Goal: Task Accomplishment & Management: Manage account settings

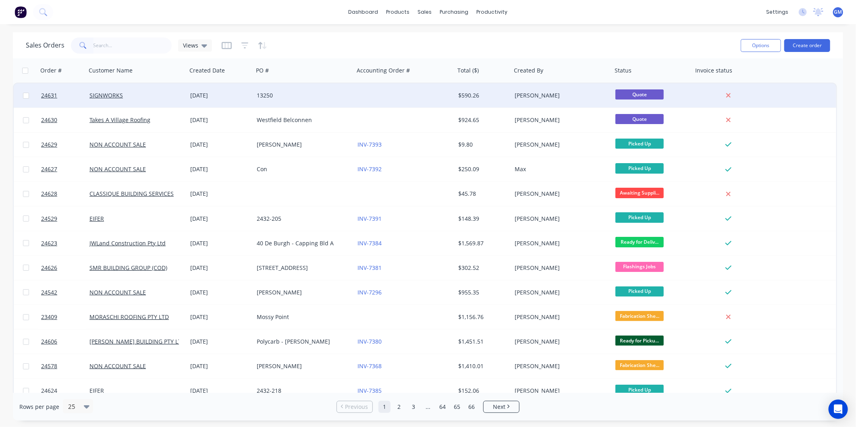
click at [285, 98] on div "13250" at bounding box center [301, 95] width 89 height 8
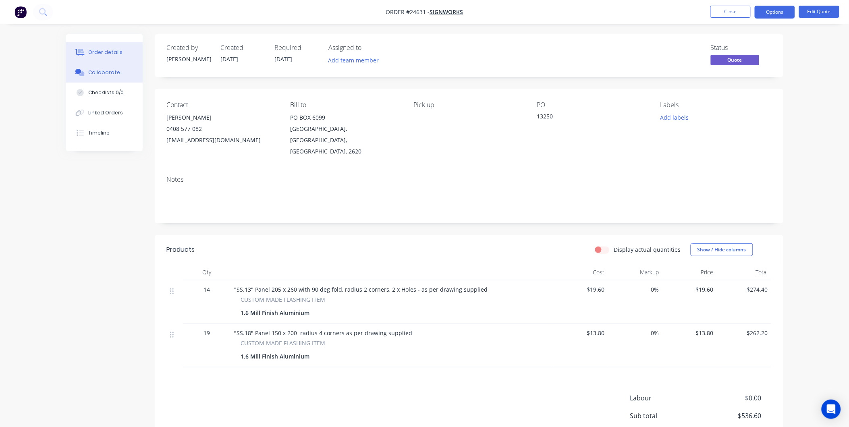
click at [109, 69] on div "Collaborate" at bounding box center [104, 72] width 32 height 7
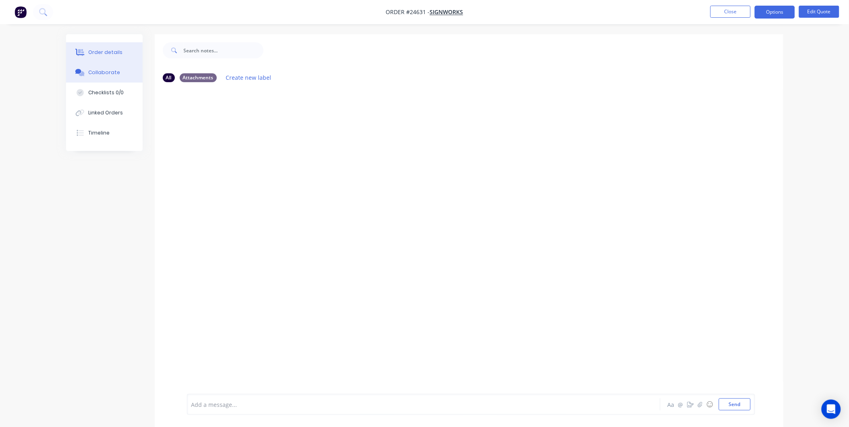
click at [124, 53] on button "Order details" at bounding box center [104, 52] width 77 height 20
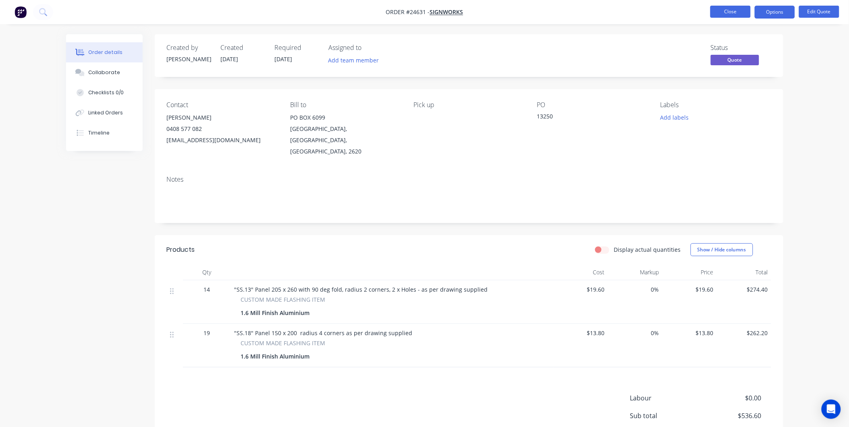
click at [718, 13] on button "Close" at bounding box center [730, 12] width 40 height 12
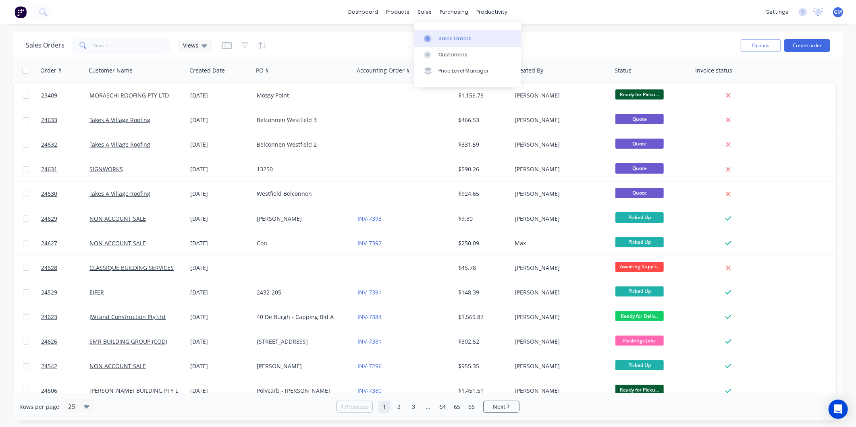
click at [442, 40] on div "Sales Orders" at bounding box center [454, 38] width 33 height 7
click at [436, 33] on link "Sales Orders" at bounding box center [467, 38] width 107 height 16
click at [454, 35] on div "Sales Orders" at bounding box center [454, 38] width 33 height 7
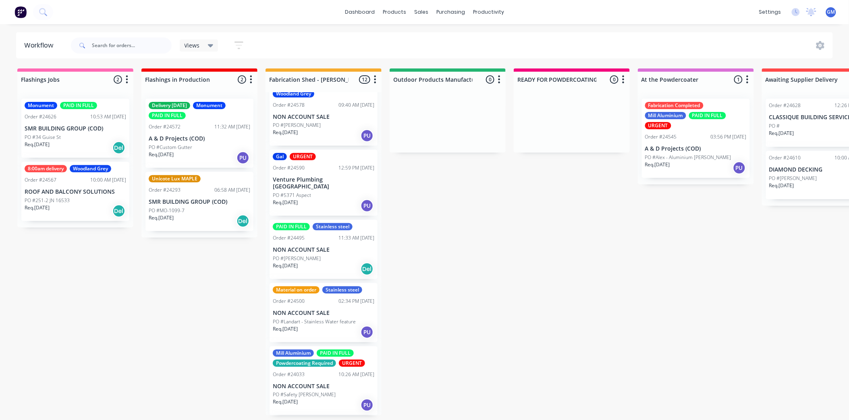
scroll to position [268, 0]
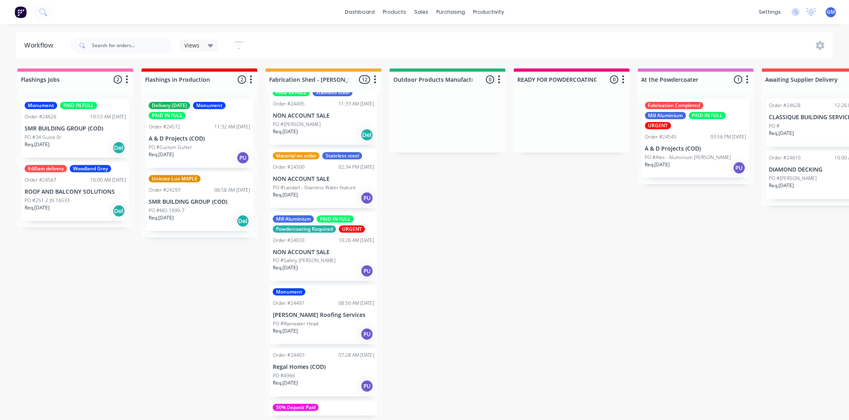
click at [322, 302] on div "Monument Order #24491 08:50 AM 01/08/25 Dylan Roofing Services PO #Rainwater He…" at bounding box center [324, 314] width 108 height 59
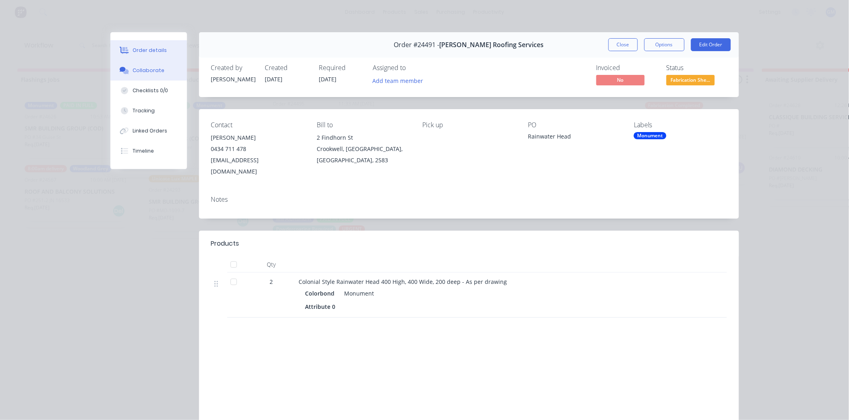
click at [160, 66] on button "Collaborate" at bounding box center [148, 70] width 77 height 20
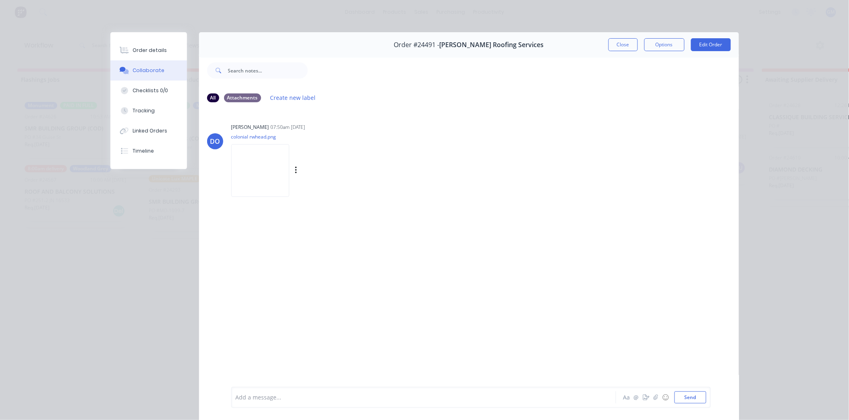
click at [259, 148] on img at bounding box center [260, 170] width 58 height 53
click at [619, 46] on button "Close" at bounding box center [622, 44] width 29 height 13
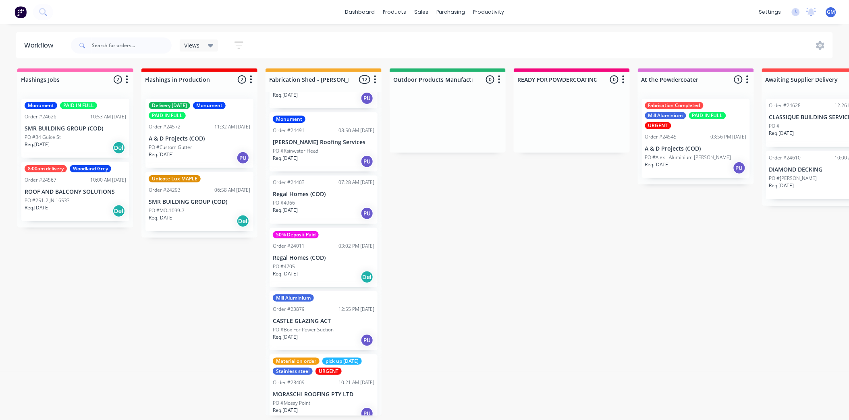
scroll to position [2, 0]
click at [335, 377] on div "Material on order pick up Thursday Stainless steel URGENT Order #23409 10:21 AM…" at bounding box center [324, 389] width 108 height 69
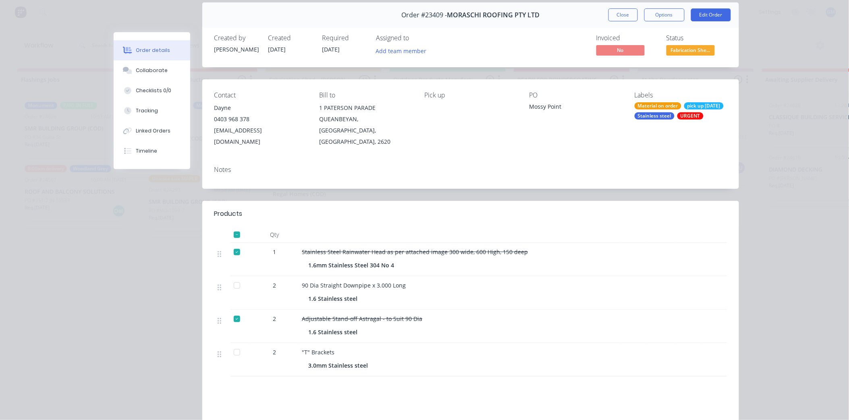
scroll to position [45, 0]
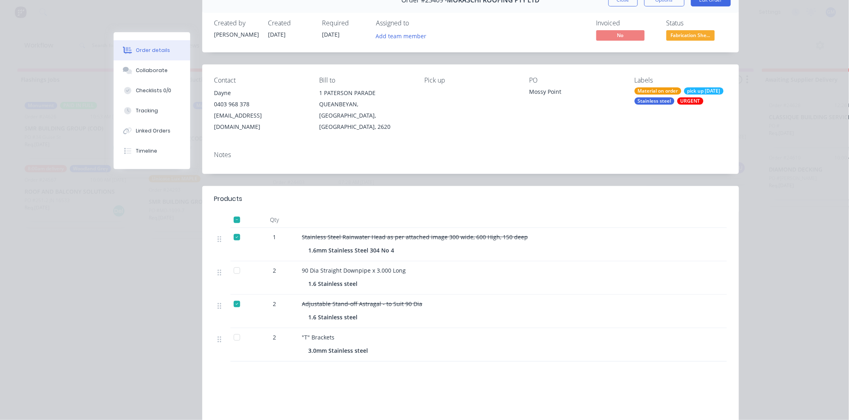
click at [231, 263] on div at bounding box center [237, 271] width 16 height 16
click at [236, 330] on div at bounding box center [237, 338] width 16 height 16
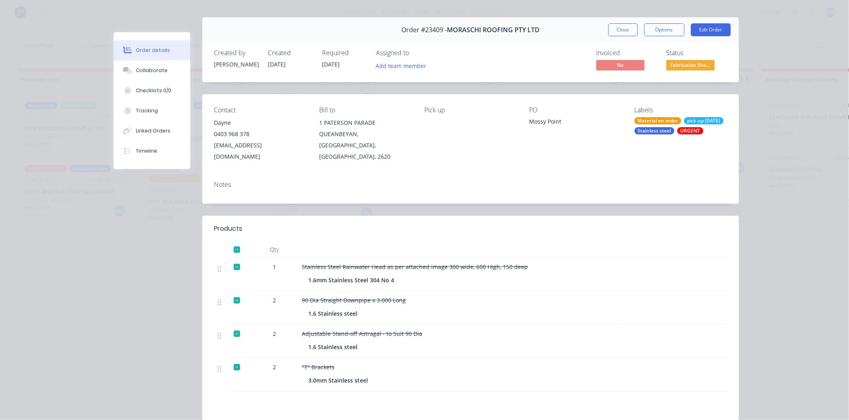
scroll to position [0, 0]
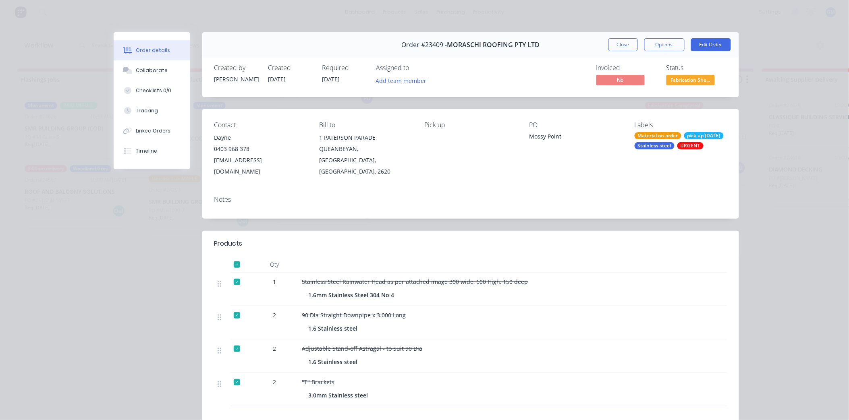
click at [677, 149] on div "URGENT" at bounding box center [690, 145] width 26 height 7
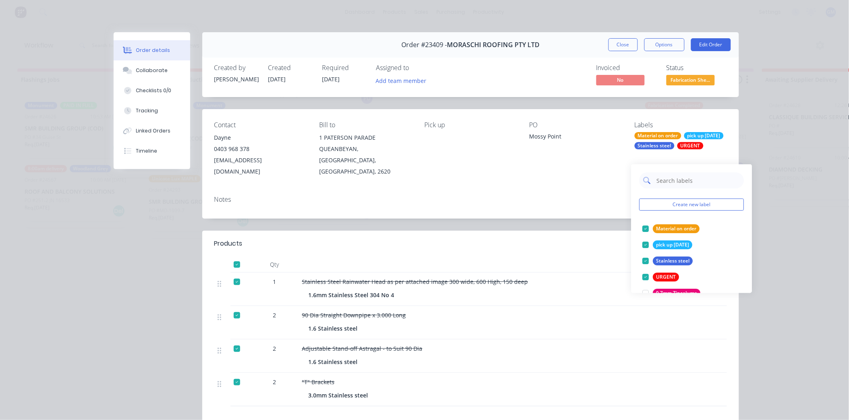
click at [686, 178] on input "text" at bounding box center [698, 180] width 84 height 16
type input "fab"
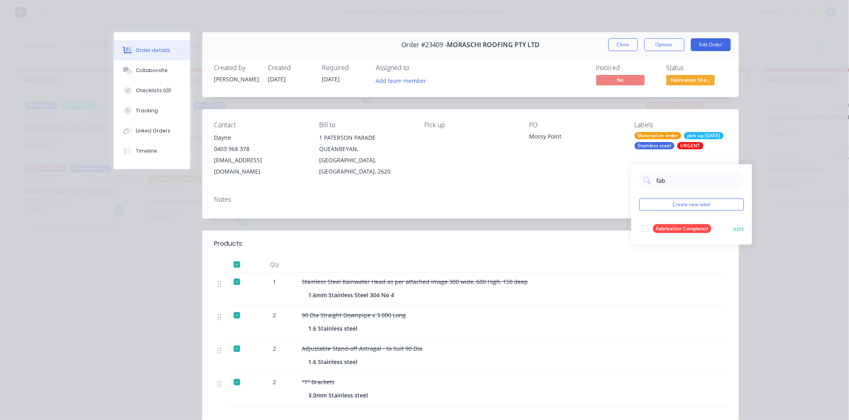
click at [648, 228] on div at bounding box center [646, 229] width 16 height 16
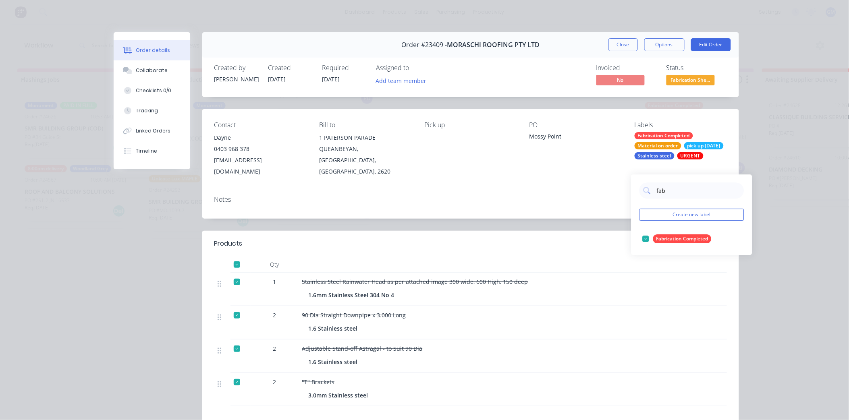
click at [554, 201] on div "Notes" at bounding box center [470, 203] width 537 height 29
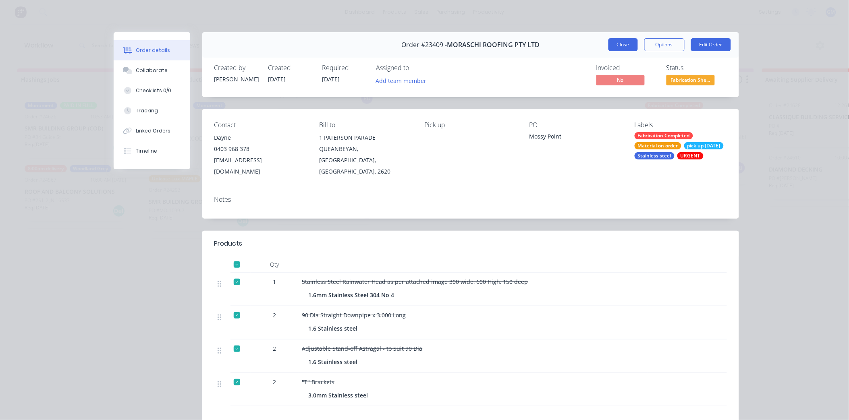
click at [624, 49] on button "Close" at bounding box center [622, 44] width 29 height 13
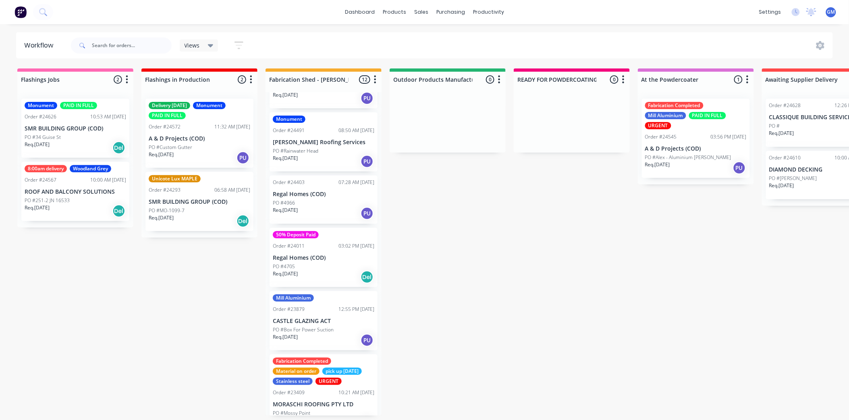
click at [329, 378] on div "URGENT" at bounding box center [328, 381] width 26 height 7
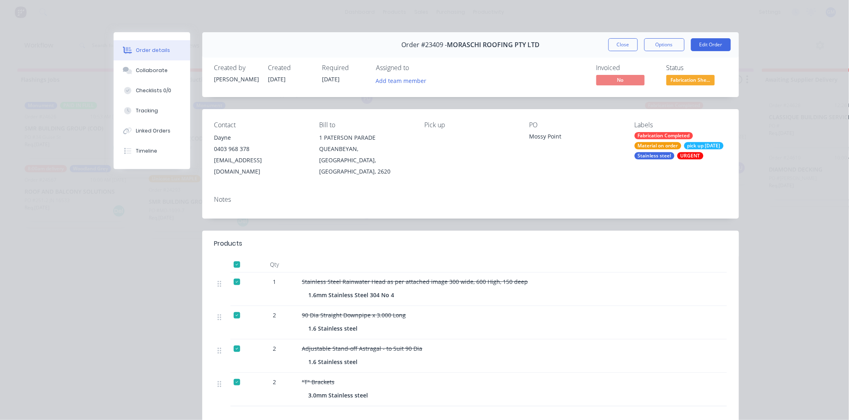
click at [677, 160] on div "URGENT" at bounding box center [690, 155] width 26 height 7
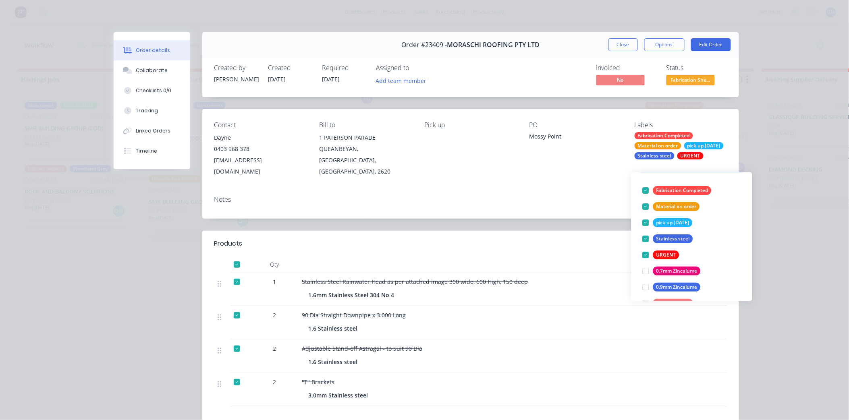
scroll to position [89, 0]
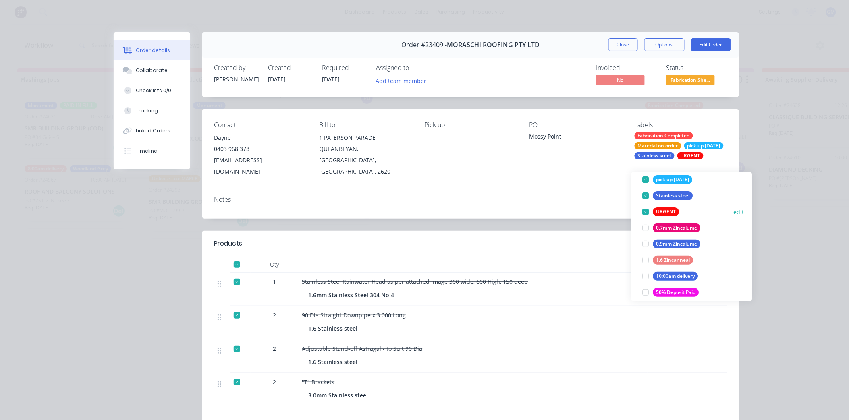
click at [643, 213] on div at bounding box center [646, 212] width 16 height 16
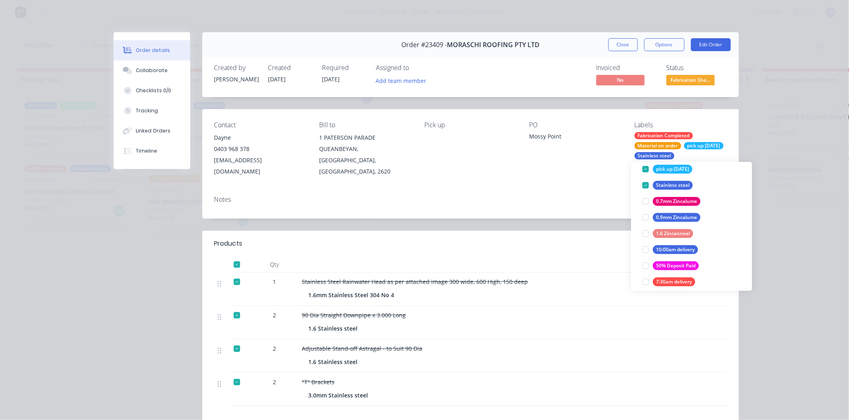
click at [586, 198] on div "Notes" at bounding box center [470, 203] width 537 height 29
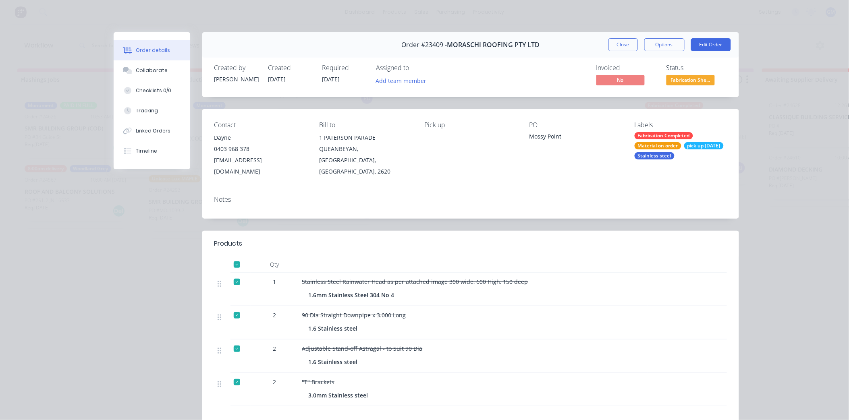
click at [625, 42] on button "Close" at bounding box center [622, 44] width 29 height 13
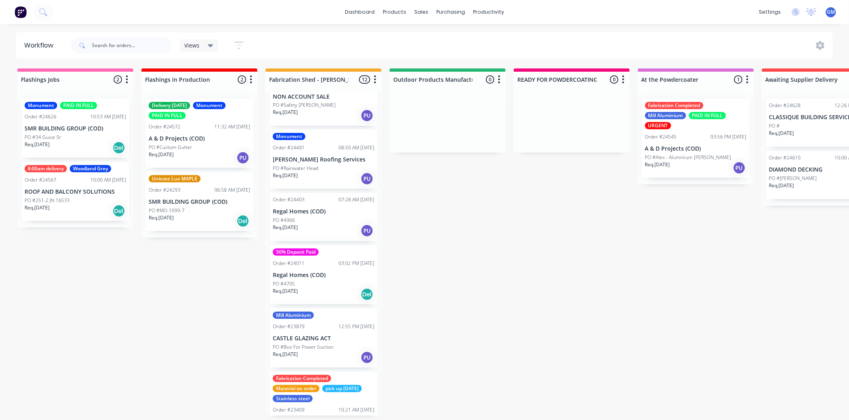
scroll to position [452, 0]
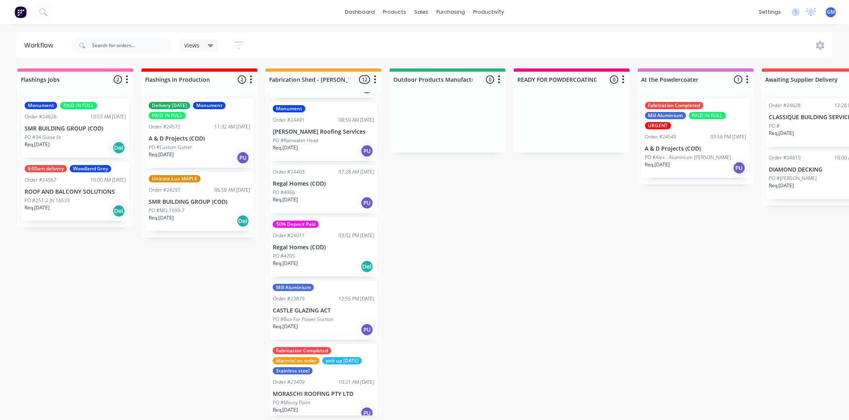
click at [331, 369] on div "Fabrication Completed Material on order pick up Thursday Stainless steel Order …" at bounding box center [324, 383] width 108 height 79
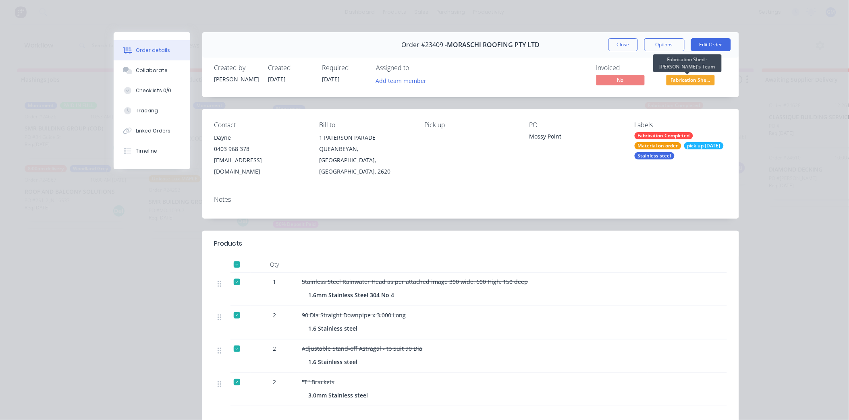
click at [683, 79] on span "Fabrication She..." at bounding box center [690, 80] width 48 height 10
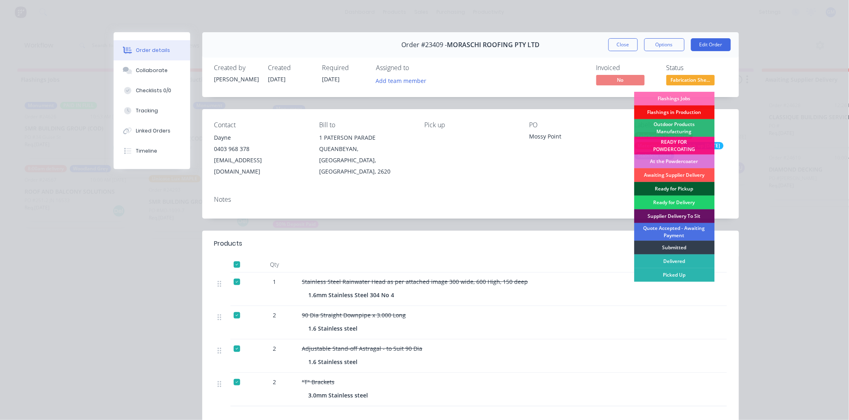
click at [677, 187] on div "Ready for Pickup" at bounding box center [674, 189] width 81 height 14
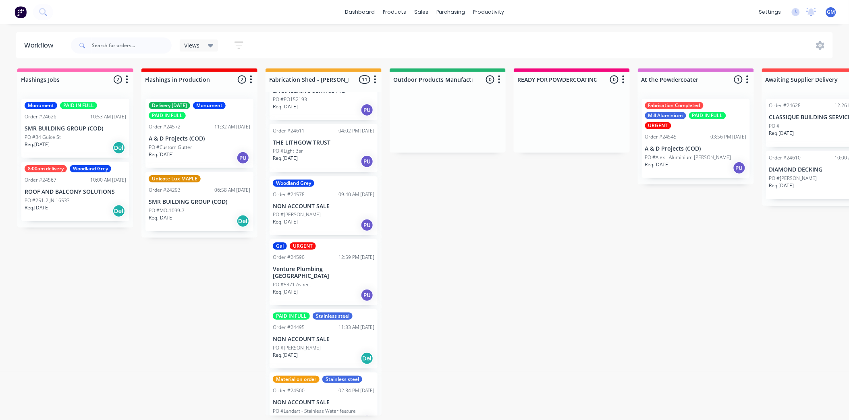
scroll to position [89, 0]
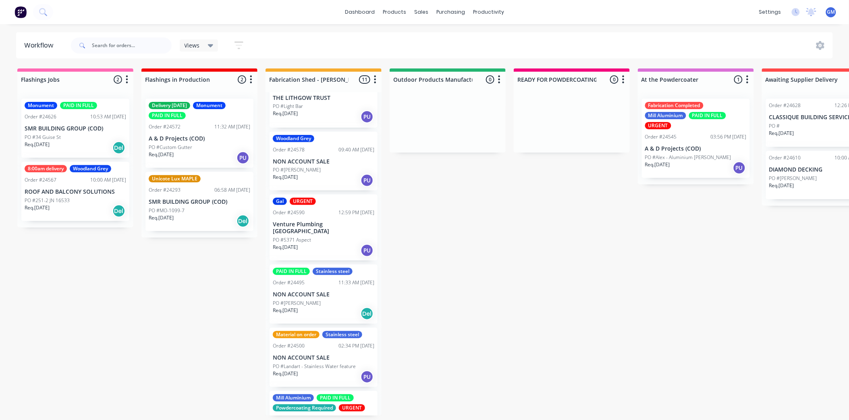
click at [354, 300] on div "PO #Dominic Staun" at bounding box center [324, 303] width 102 height 7
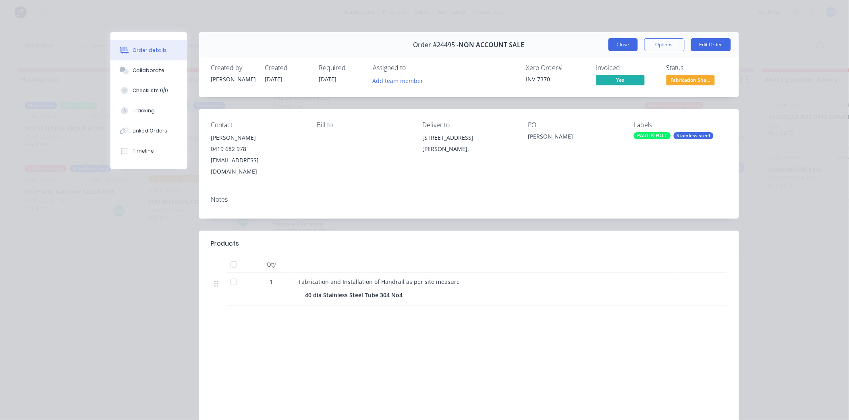
click at [620, 42] on button "Close" at bounding box center [622, 44] width 29 height 13
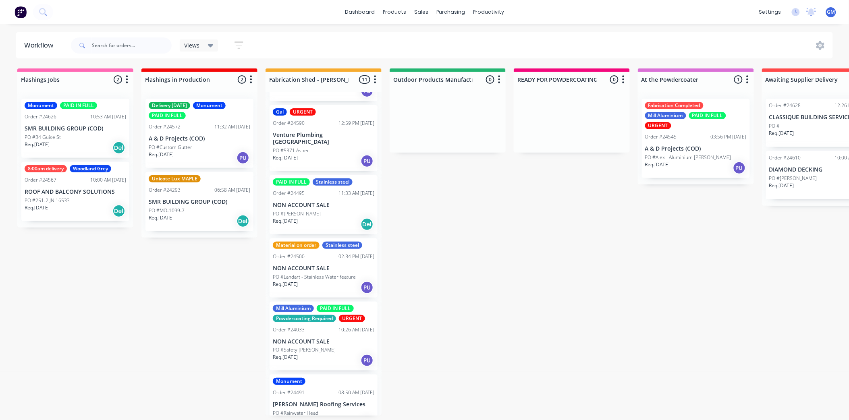
scroll to position [224, 0]
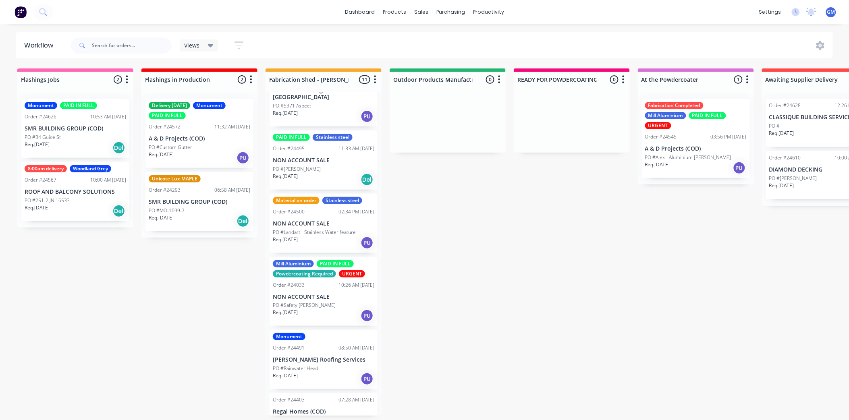
click at [324, 229] on p "PO #Landart - Stainless Water feature" at bounding box center [314, 232] width 83 height 7
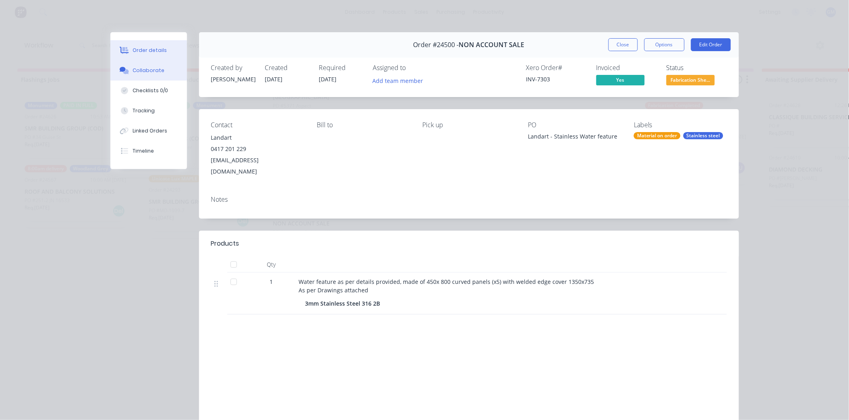
click at [138, 73] on div "Collaborate" at bounding box center [149, 70] width 32 height 7
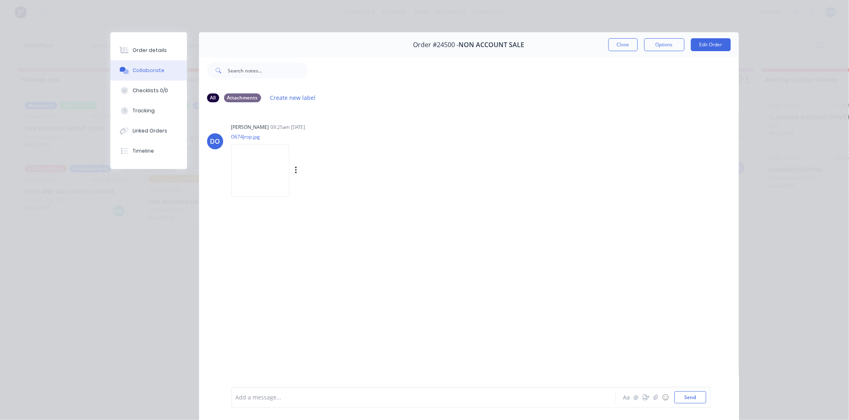
click at [268, 164] on img at bounding box center [260, 170] width 58 height 53
click at [145, 49] on div "Order details" at bounding box center [150, 50] width 34 height 7
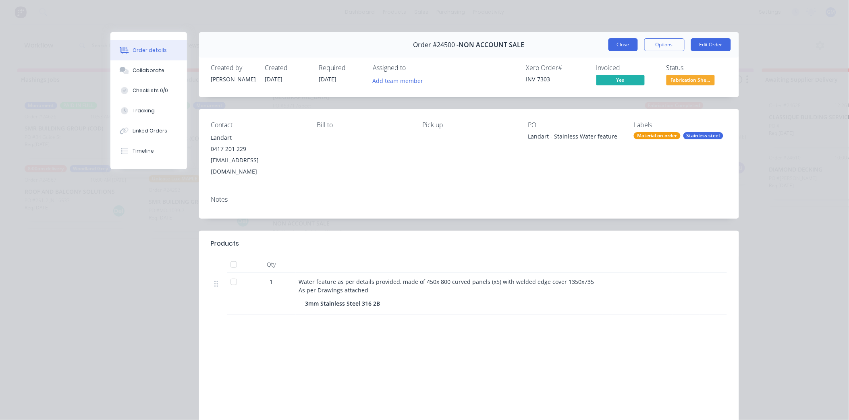
click at [615, 43] on button "Close" at bounding box center [622, 44] width 29 height 13
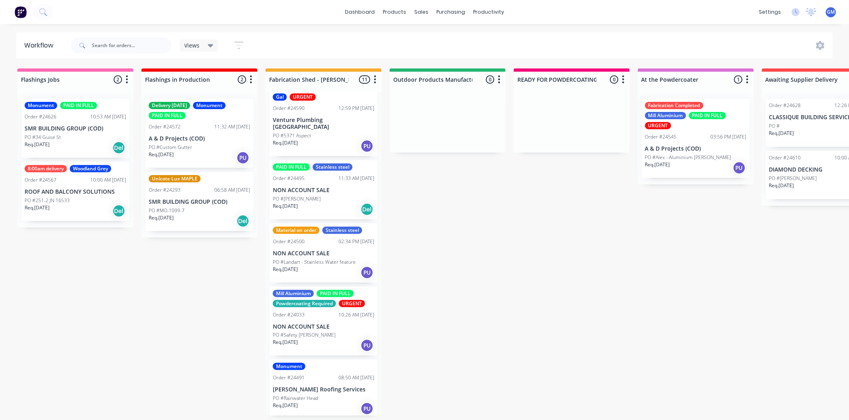
scroll to position [179, 0]
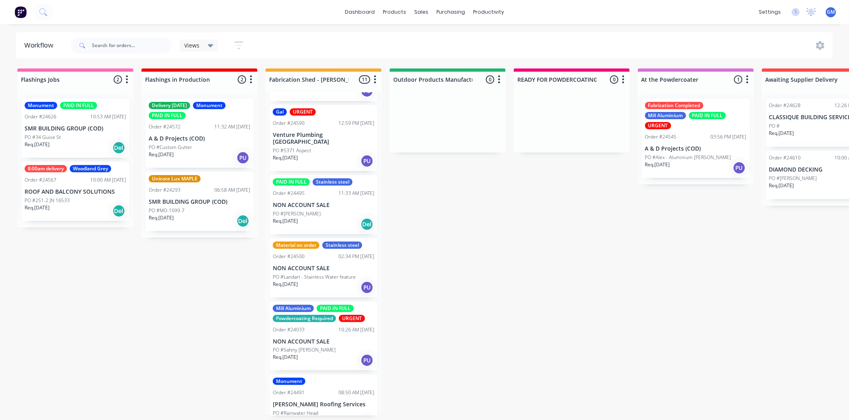
click at [311, 210] on p "PO #Dominic Staun" at bounding box center [297, 213] width 48 height 7
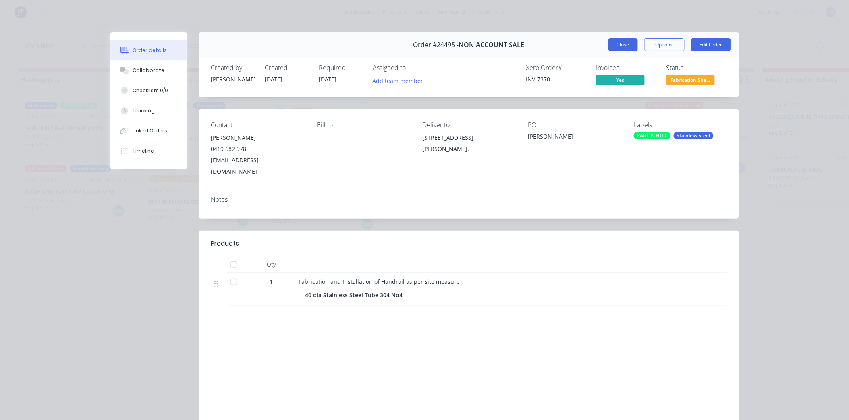
click at [617, 43] on button "Close" at bounding box center [622, 44] width 29 height 13
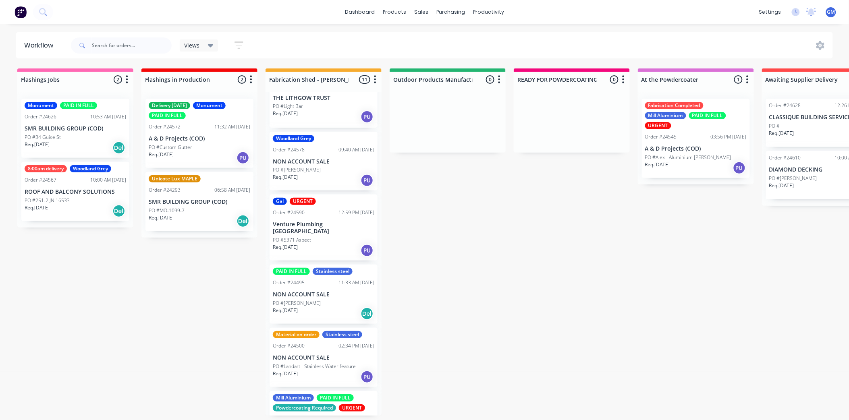
scroll to position [45, 0]
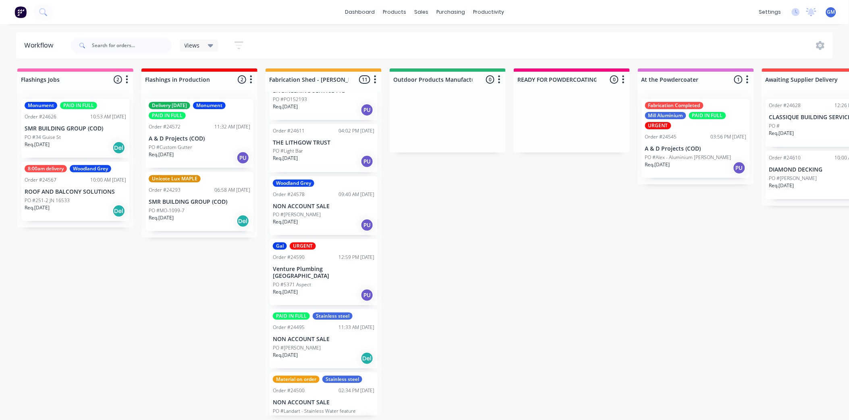
click at [335, 270] on p "Venture Plumbing Canberra" at bounding box center [324, 273] width 102 height 14
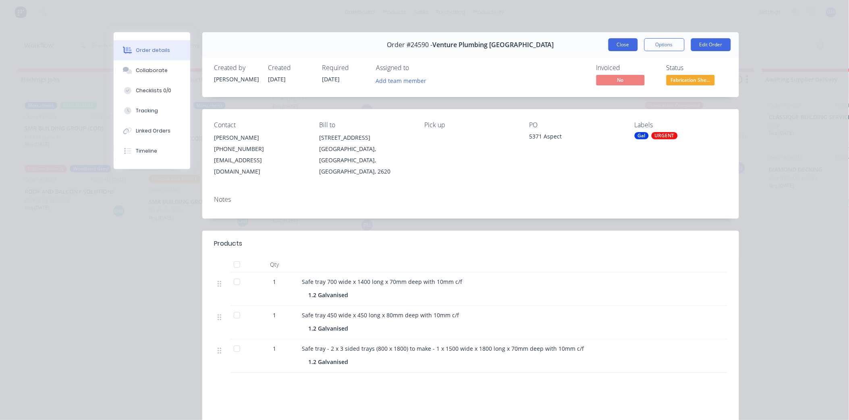
click at [619, 48] on button "Close" at bounding box center [622, 44] width 29 height 13
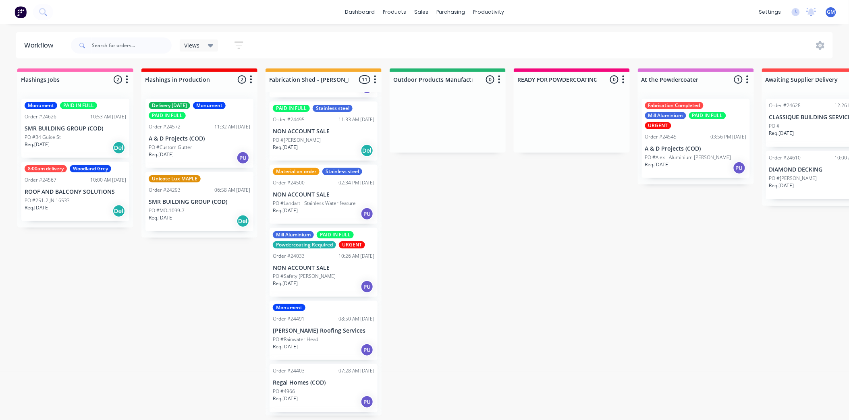
scroll to position [234, 0]
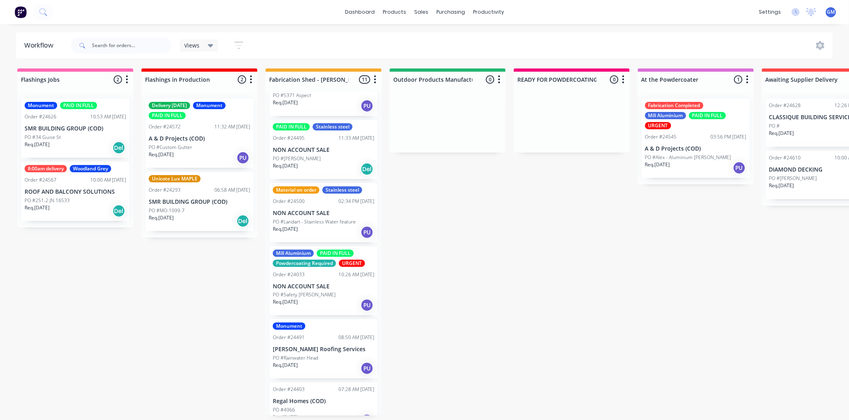
click at [316, 273] on div "Mill Aluminium PAID IN FULL Powdercoating Required URGENT Order #24033 10:26 AM…" at bounding box center [324, 281] width 108 height 69
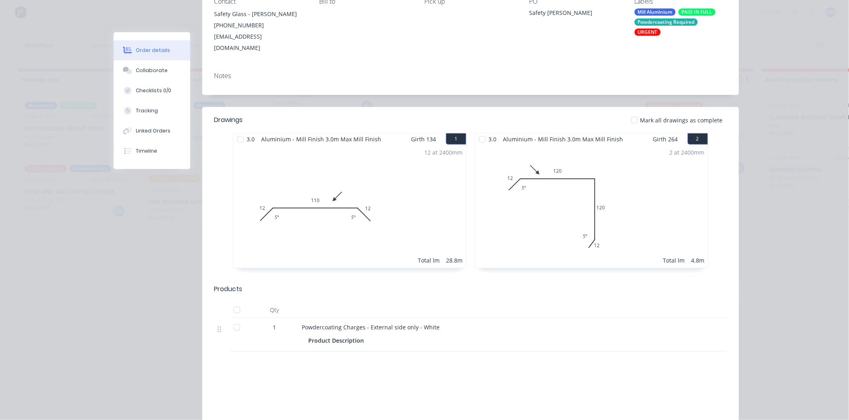
scroll to position [0, 0]
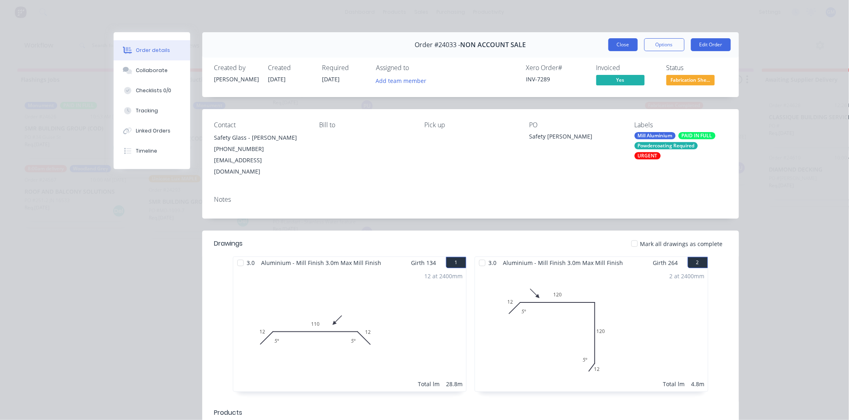
click at [617, 48] on button "Close" at bounding box center [622, 44] width 29 height 13
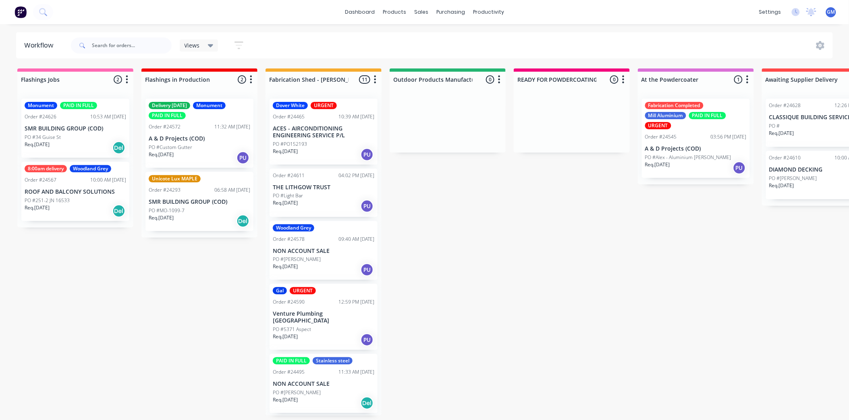
click at [331, 259] on div "PO #Jeremy Powell" at bounding box center [324, 259] width 102 height 7
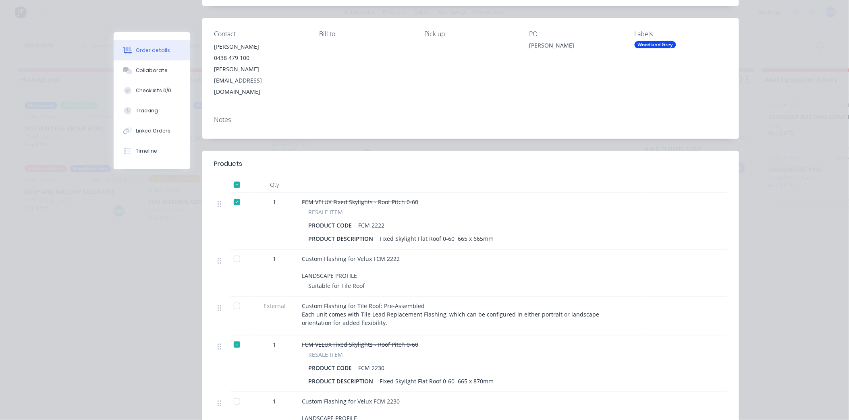
scroll to position [2, 0]
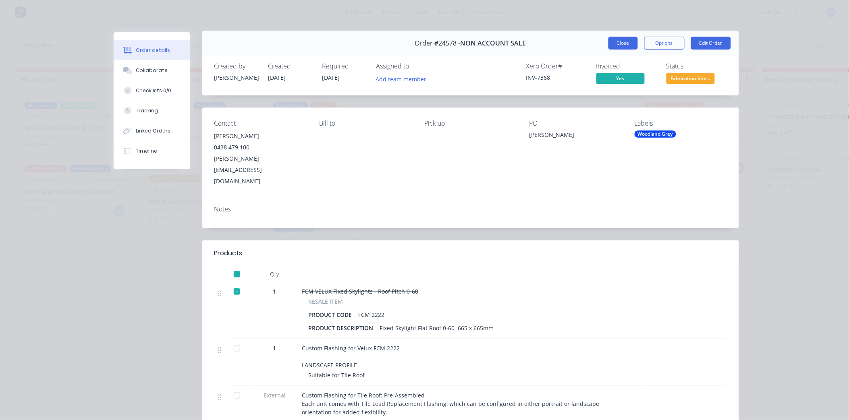
click at [623, 42] on button "Close" at bounding box center [622, 43] width 29 height 13
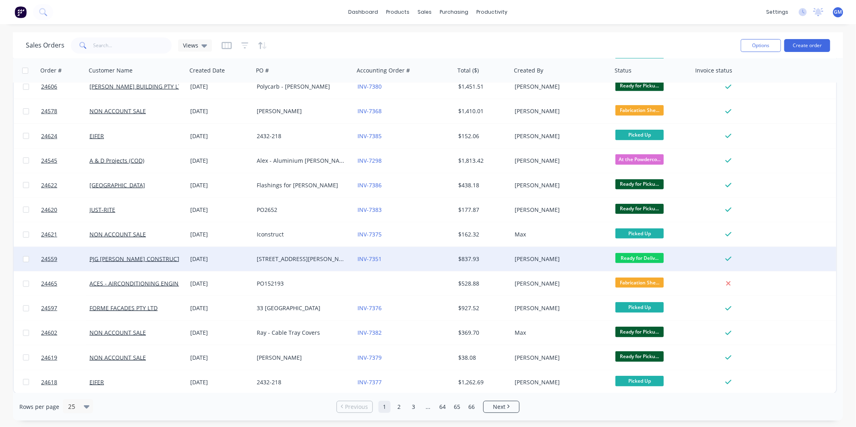
scroll to position [305, 0]
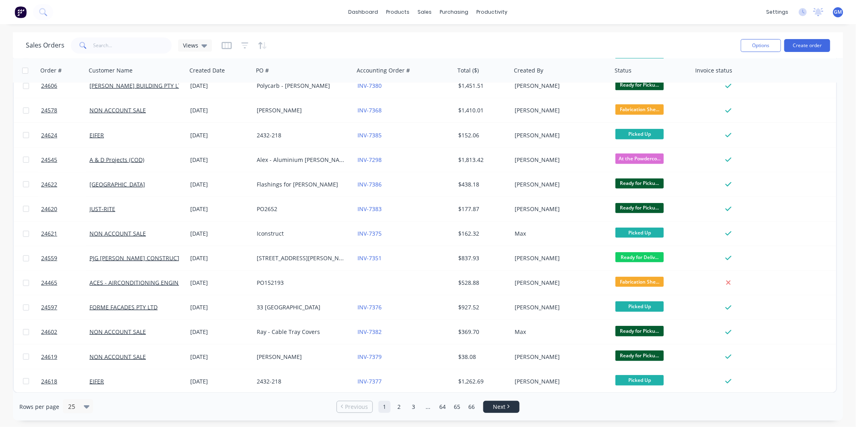
click at [509, 408] on icon "Next page" at bounding box center [508, 407] width 2 height 4
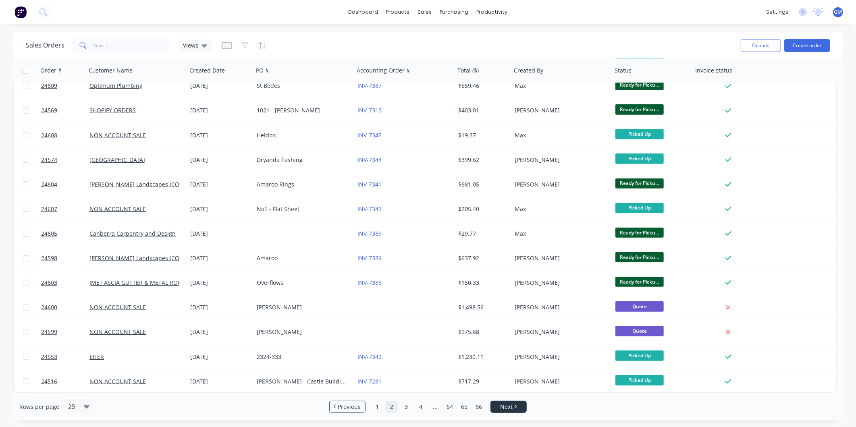
click at [504, 403] on span "Next" at bounding box center [506, 407] width 12 height 8
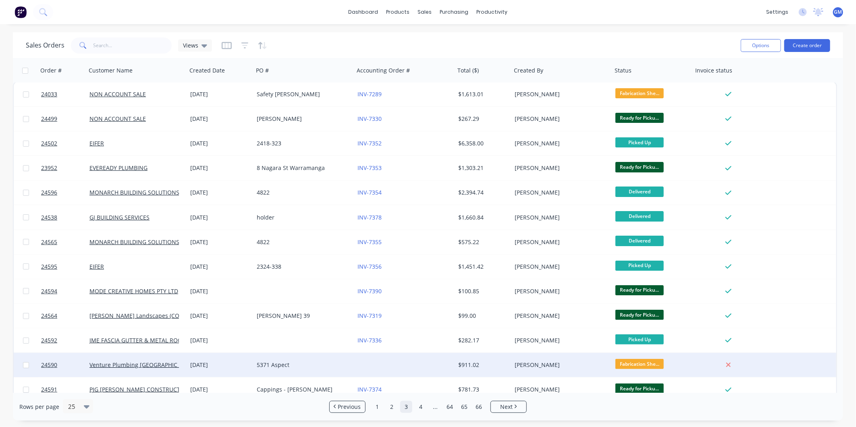
scroll to position [0, 0]
